Goal: Task Accomplishment & Management: Manage account settings

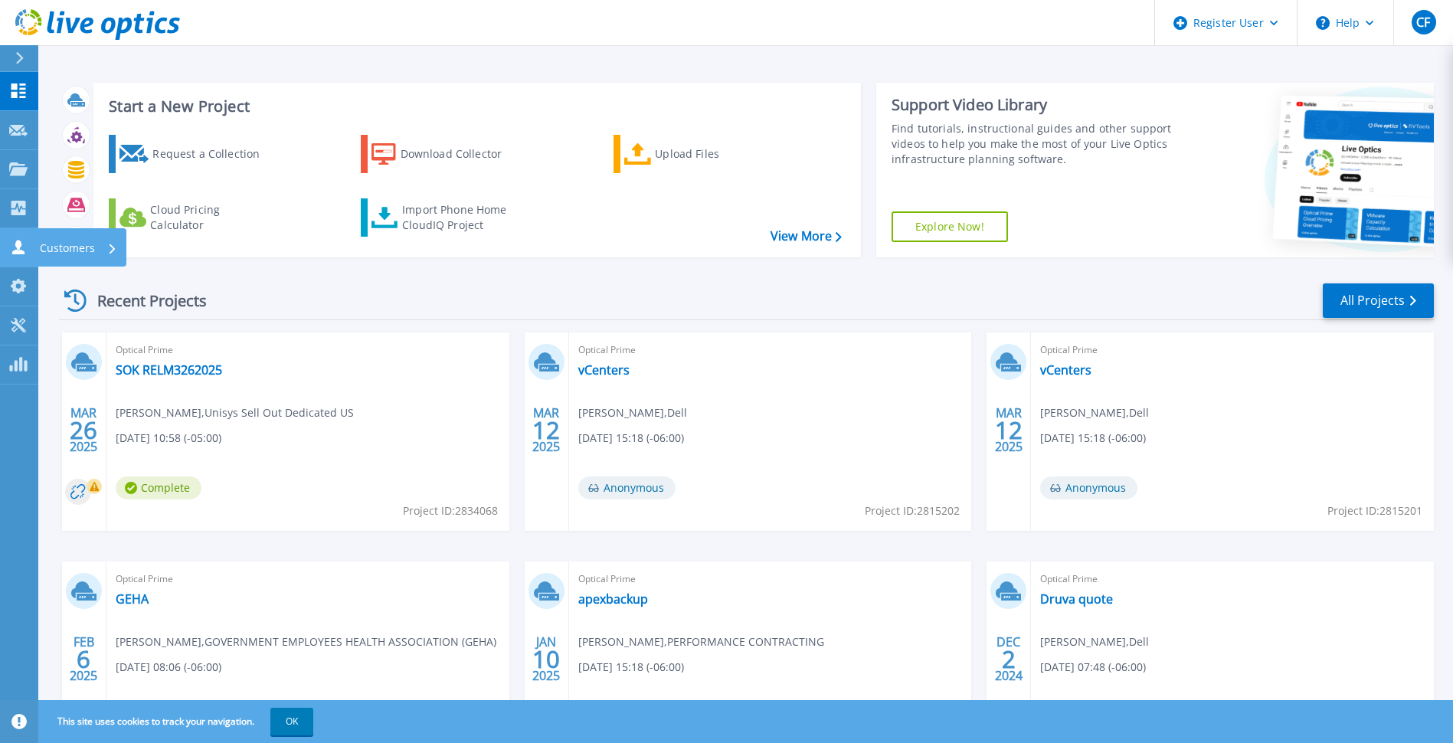
click at [44, 239] on p "Customers" at bounding box center [67, 248] width 55 height 40
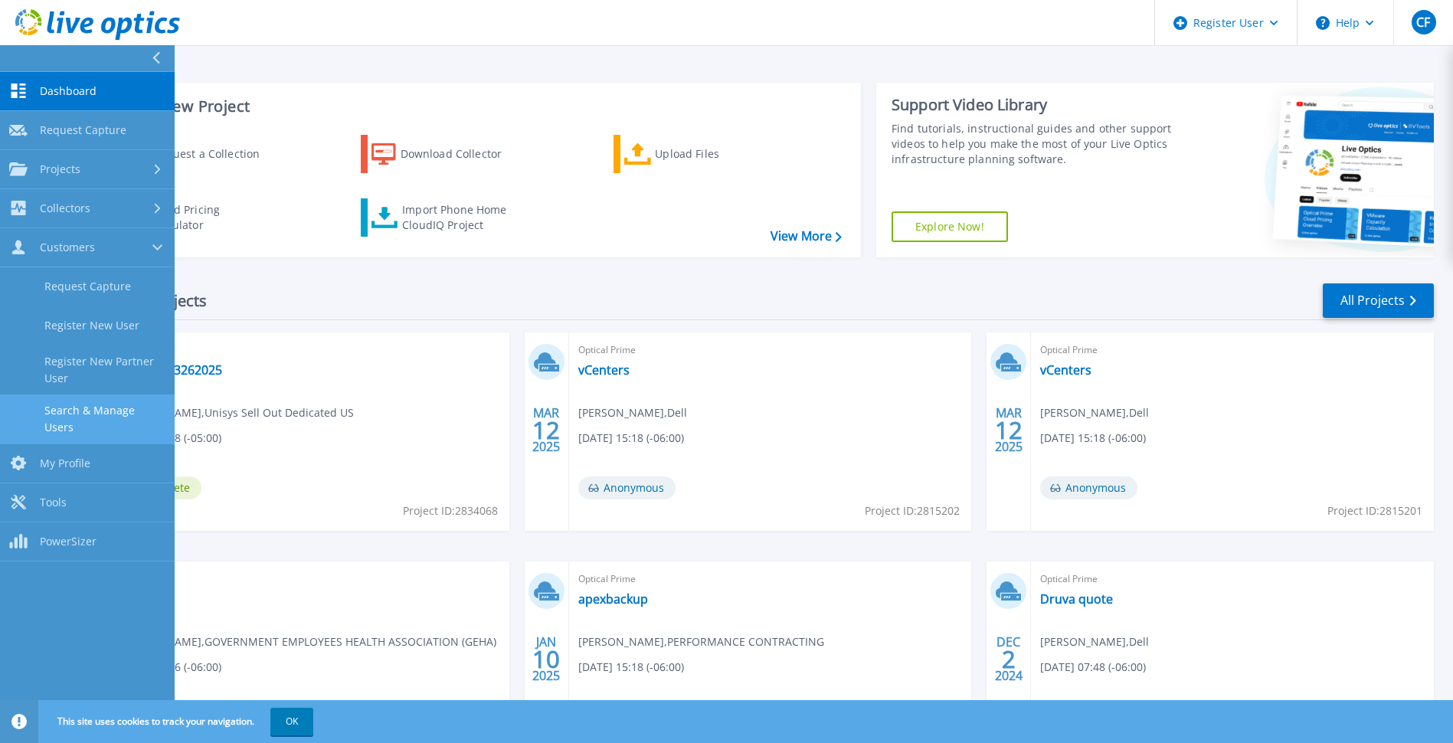
click at [73, 414] on link "Search & Manage Users" at bounding box center [87, 418] width 175 height 49
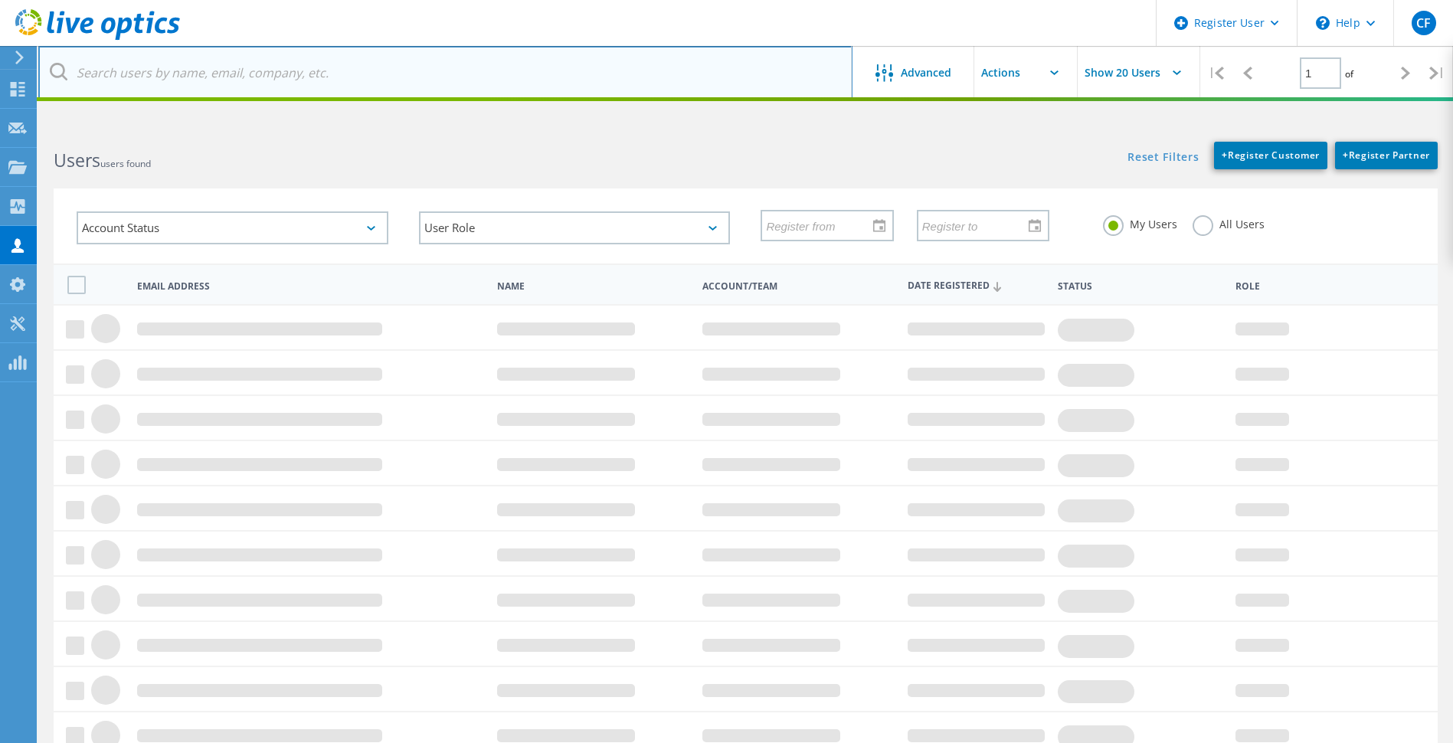
click at [490, 75] on input "text" at bounding box center [445, 73] width 814 height 54
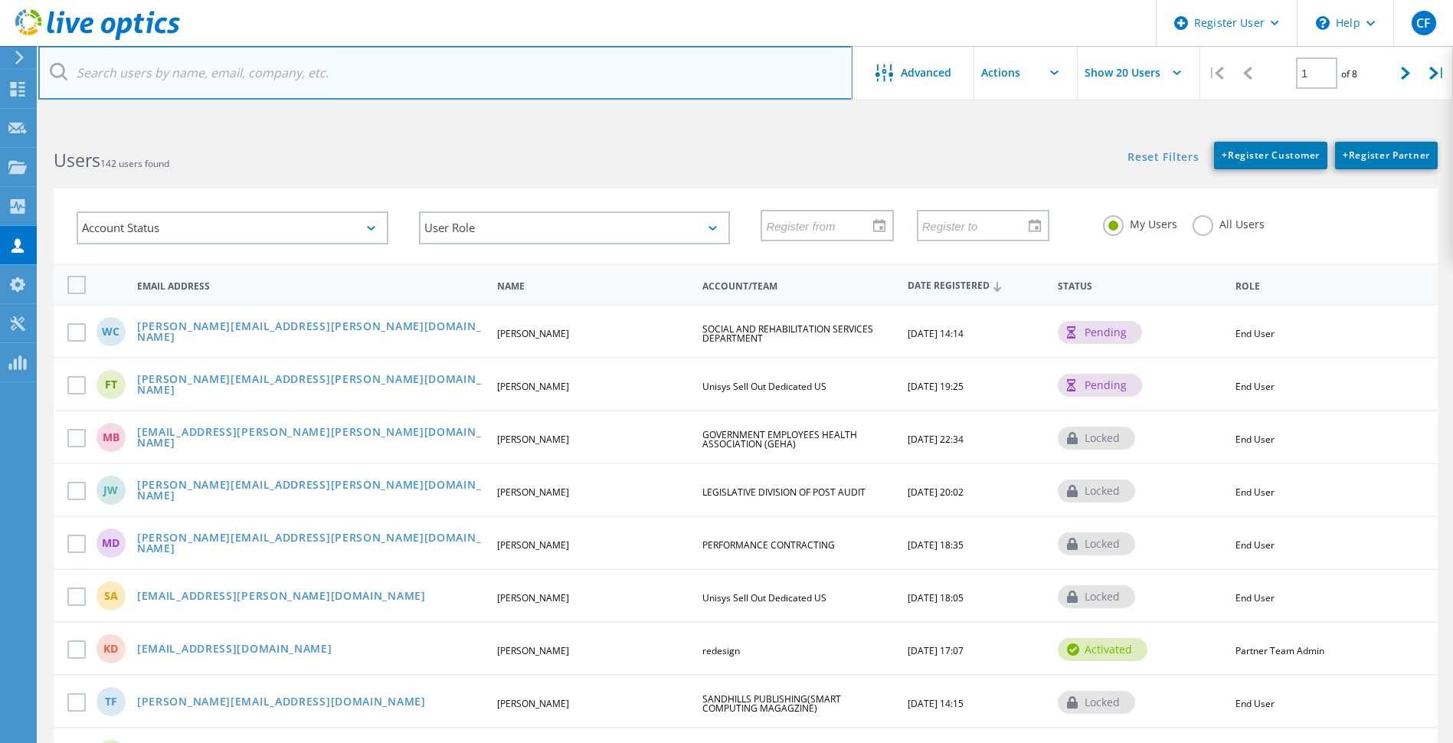
type input "unitedlex"
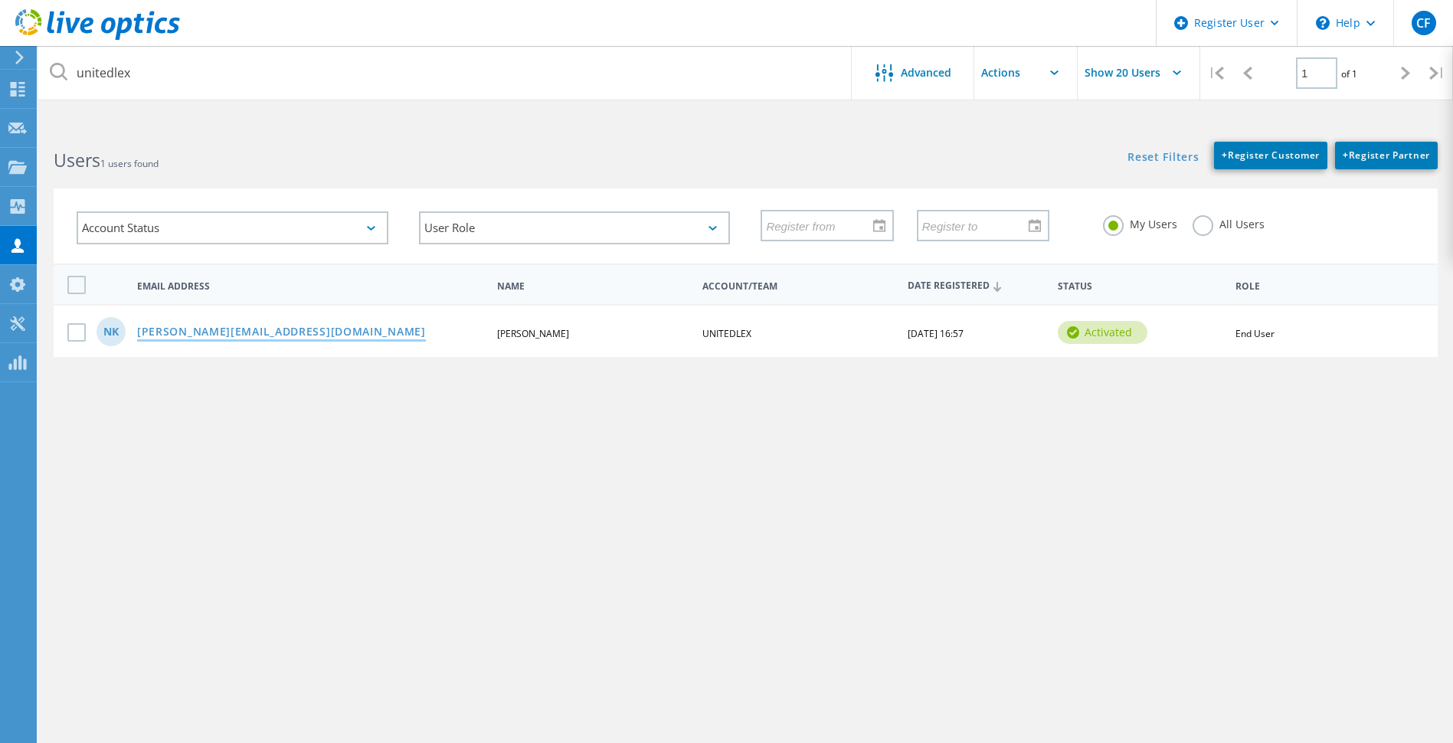
click at [190, 326] on link "[PERSON_NAME][EMAIL_ADDRESS][DOMAIN_NAME]" at bounding box center [281, 332] width 289 height 13
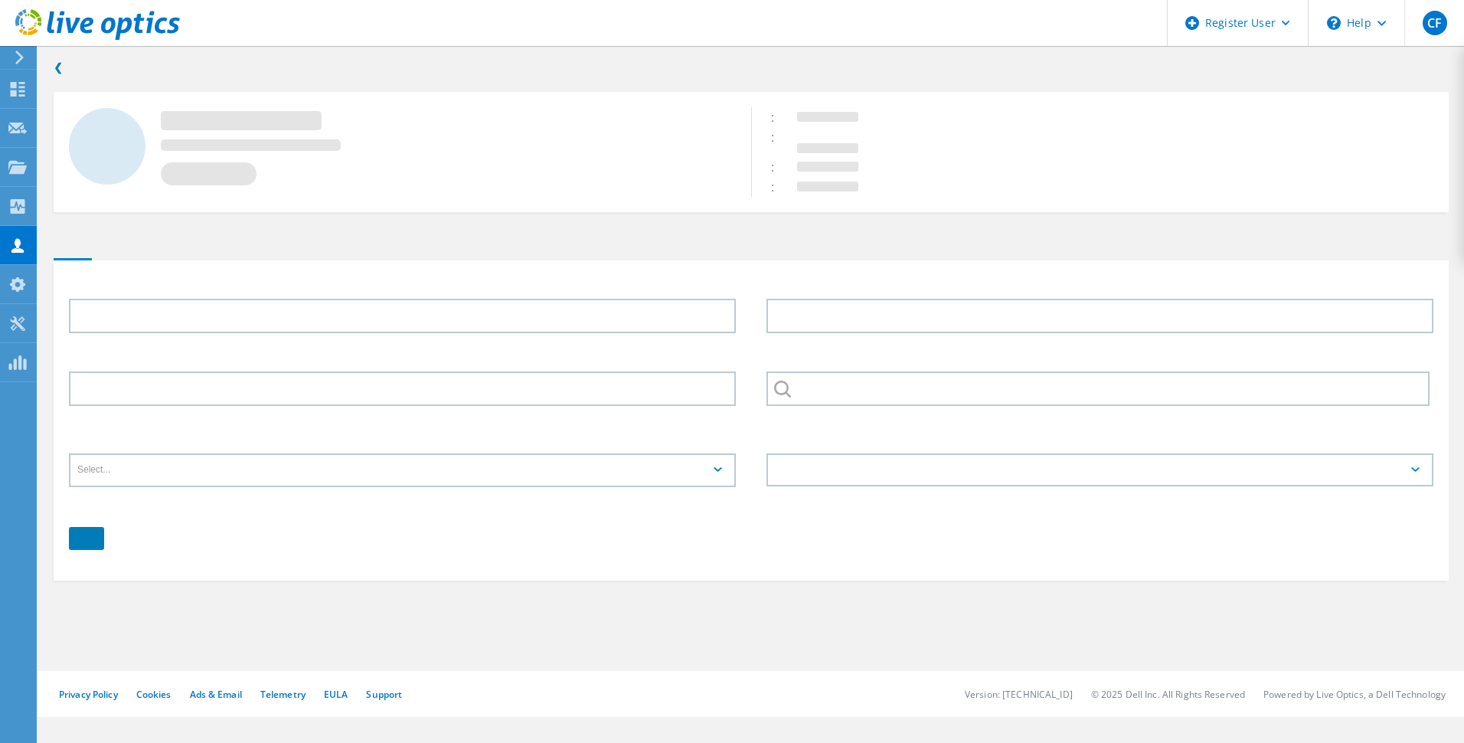
type input "[PERSON_NAME]"
type input "UNITEDLEX"
type input "English"
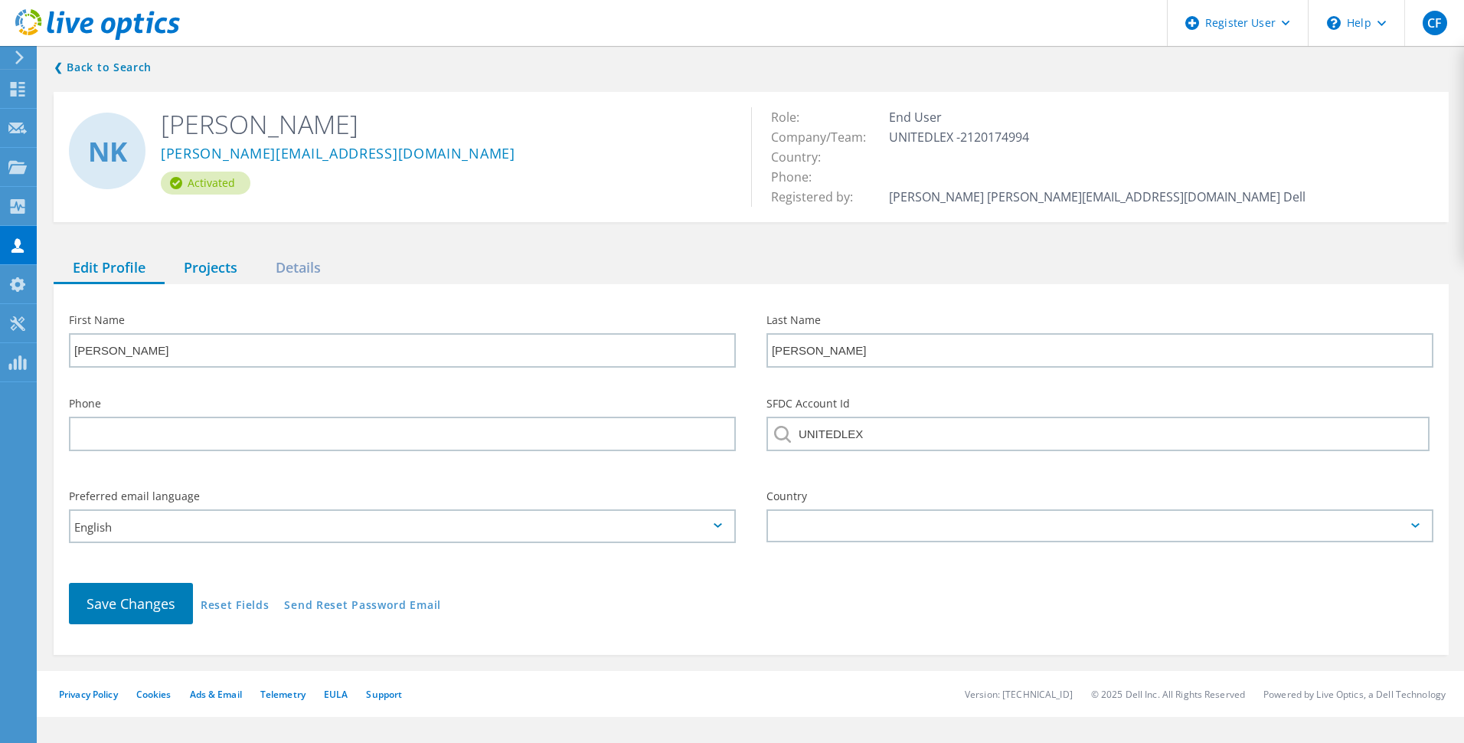
click at [198, 260] on div "Projects" at bounding box center [211, 268] width 92 height 31
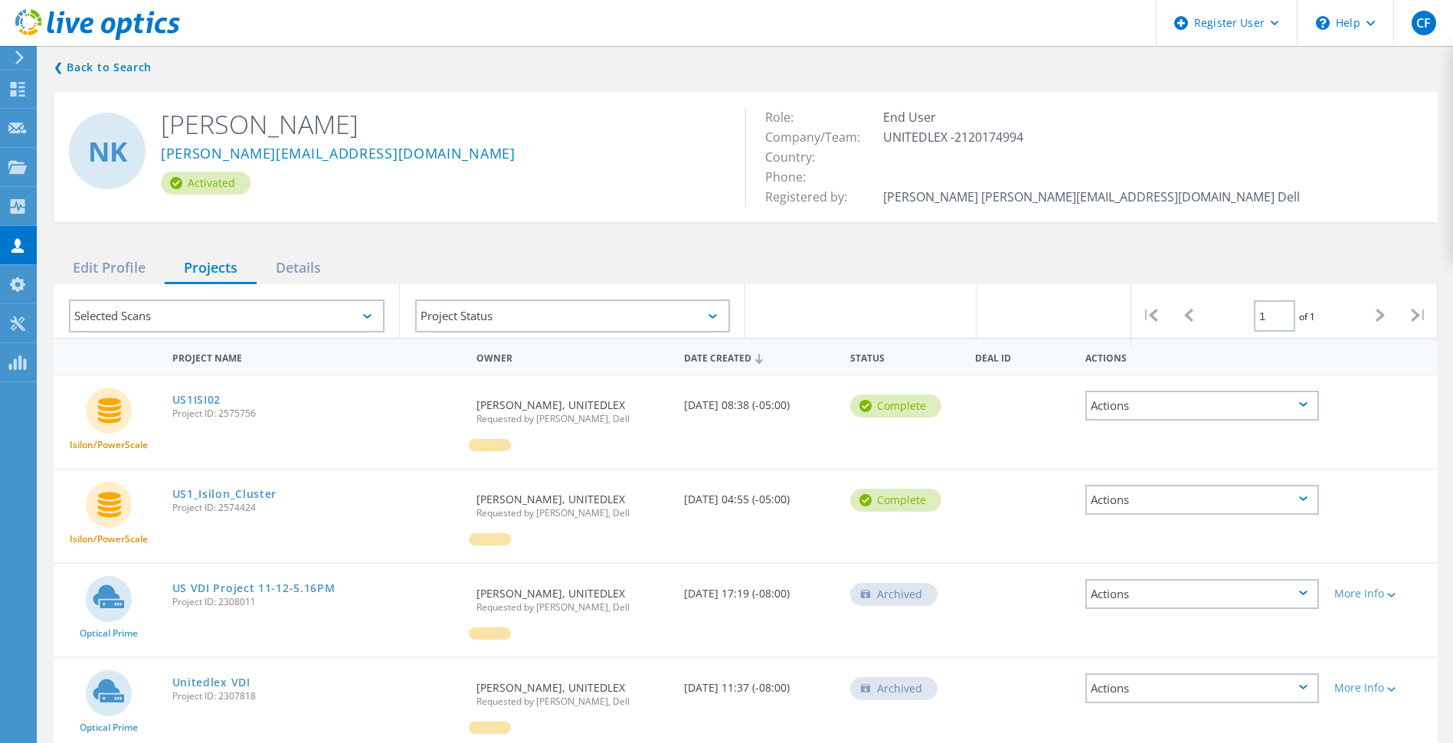
scroll to position [69, 0]
